Goal: Transaction & Acquisition: Book appointment/travel/reservation

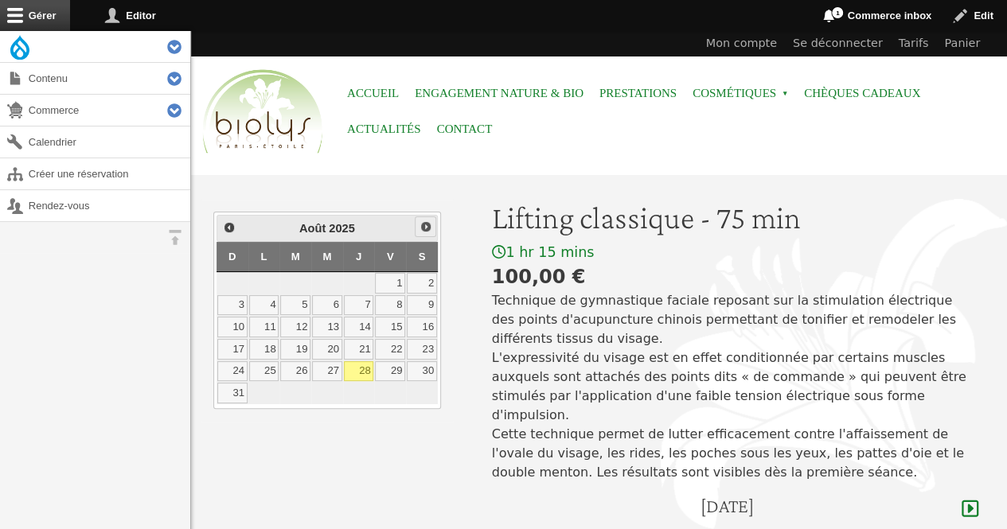
click at [428, 223] on span "Suivant" at bounding box center [425, 226] width 13 height 13
click at [358, 345] on link "25" at bounding box center [359, 349] width 30 height 21
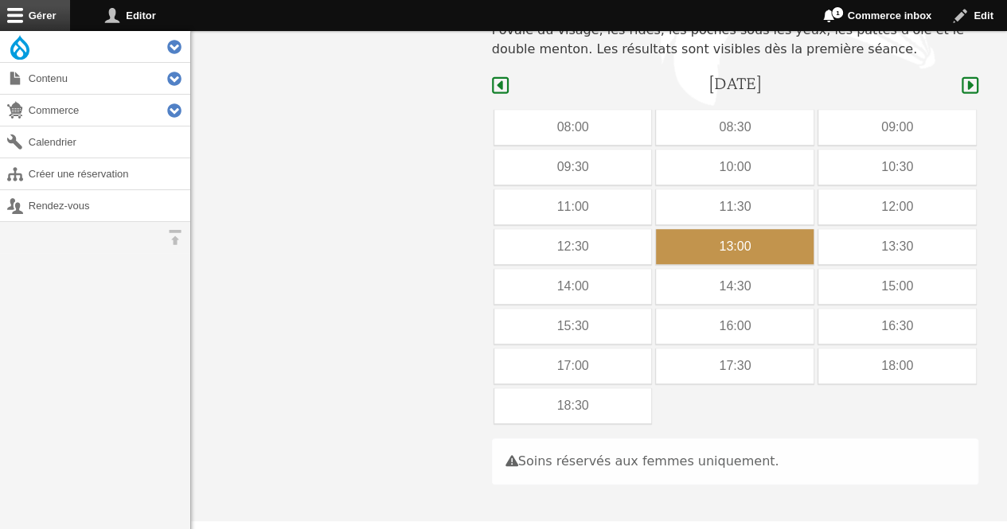
scroll to position [475, 0]
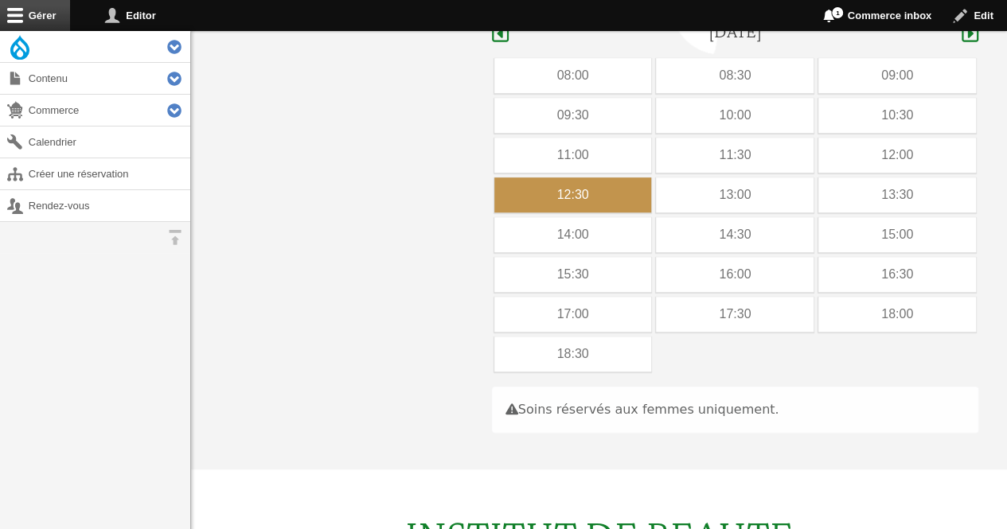
click at [618, 177] on div "12:30" at bounding box center [573, 194] width 158 height 35
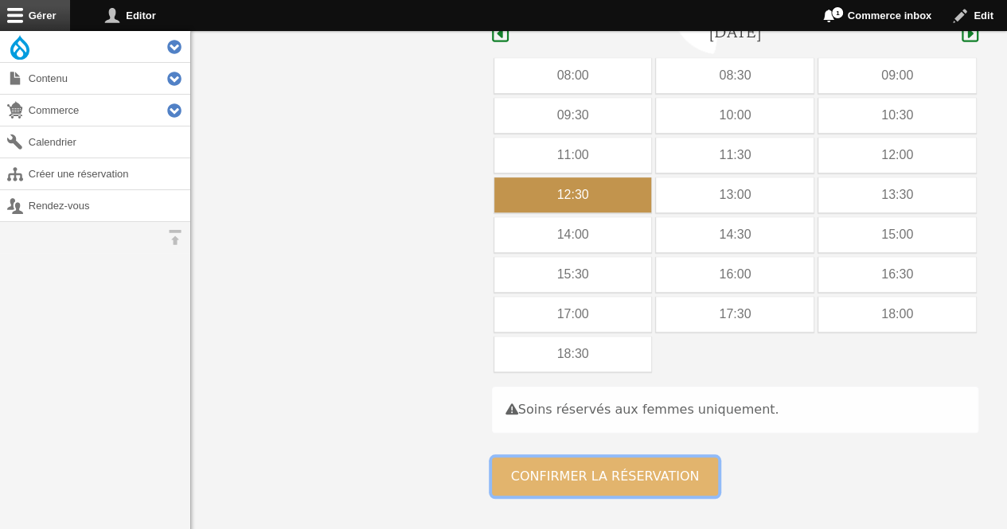
click at [566, 458] on button "Confirmer la réservation" at bounding box center [605, 477] width 227 height 38
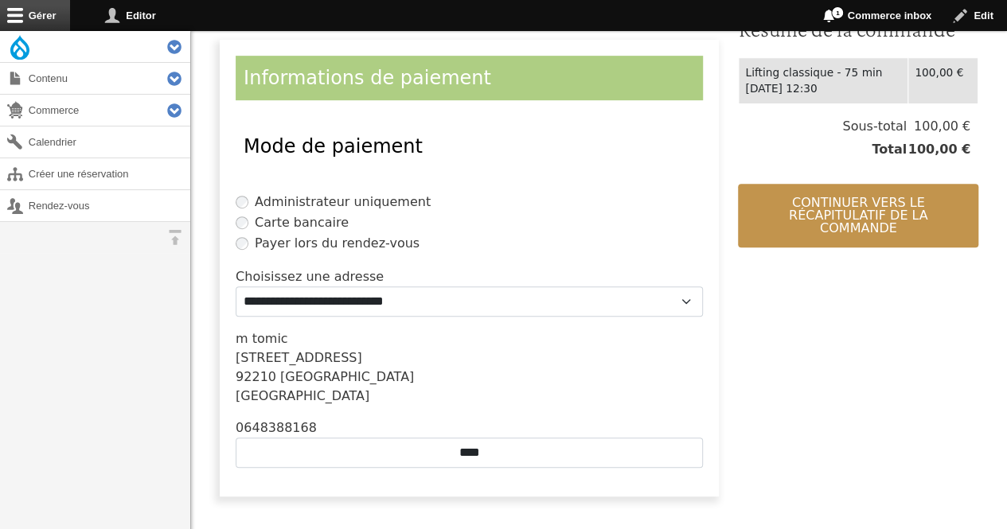
scroll to position [348, 0]
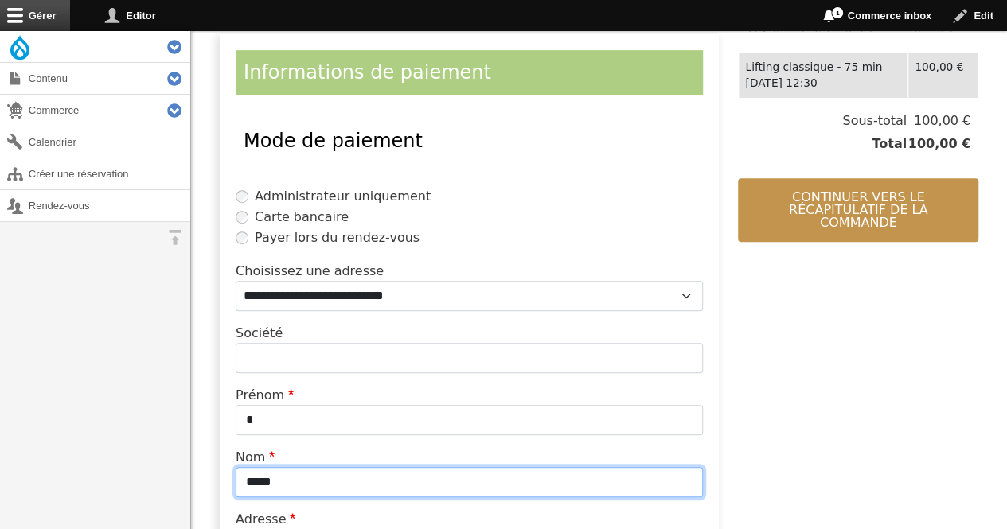
click at [358, 477] on input "*****" at bounding box center [469, 482] width 467 height 30
type input "*"
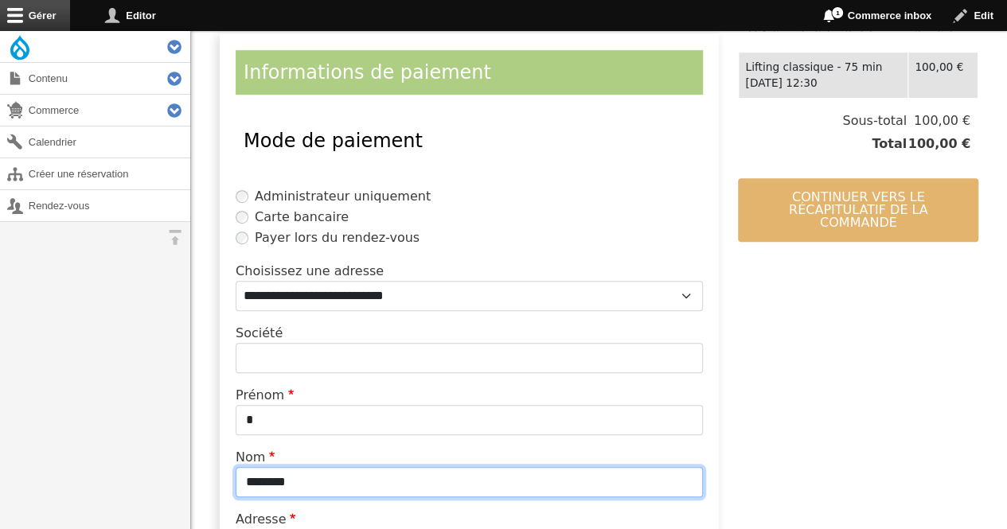
type input "********"
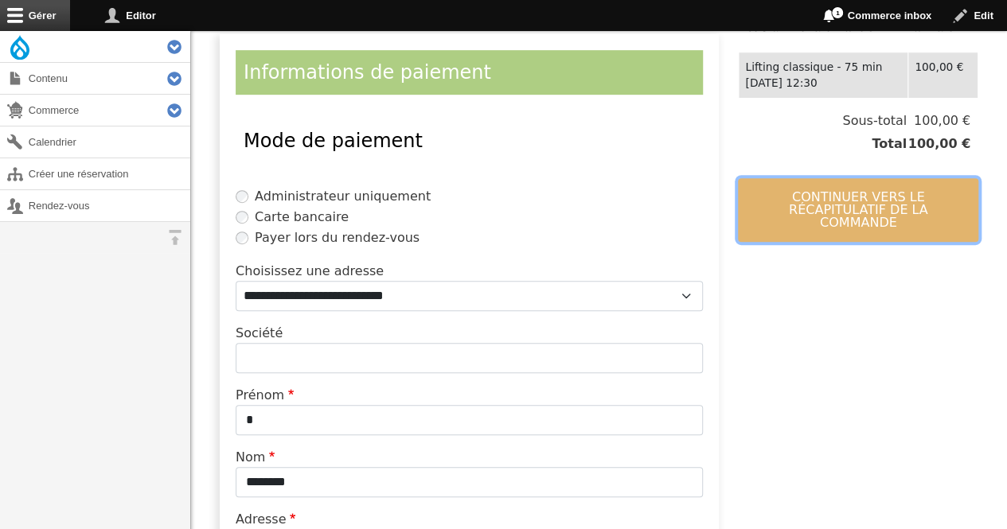
click at [823, 195] on button "Continuer vers le récapitulatif de la commande" at bounding box center [858, 210] width 240 height 64
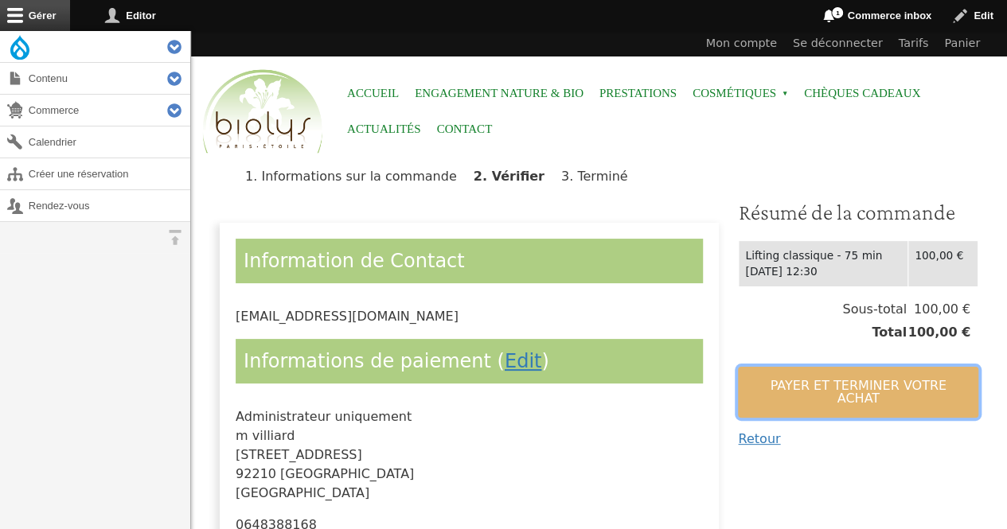
click at [762, 381] on button "Payer et terminer votre achat" at bounding box center [858, 392] width 240 height 51
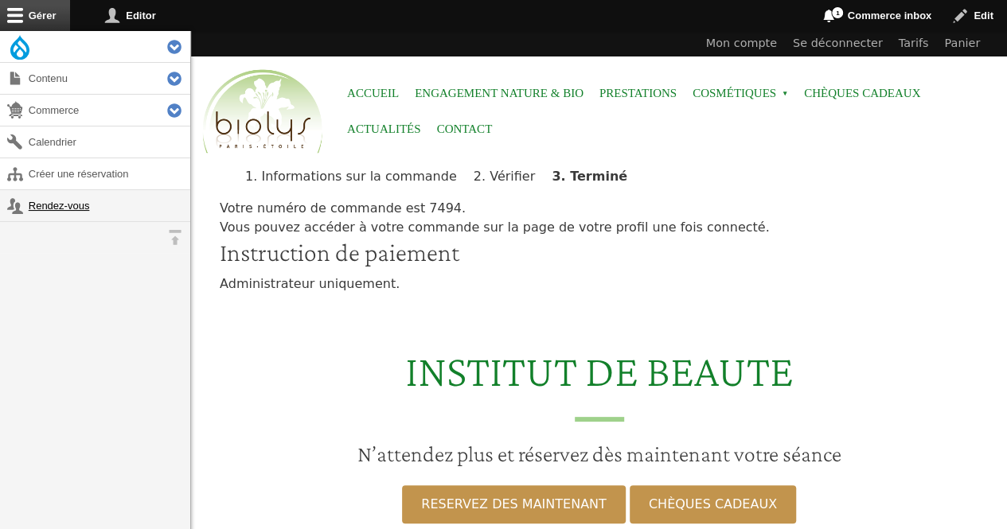
click at [37, 200] on link "Rendez-vous" at bounding box center [95, 205] width 190 height 31
